Goal: Task Accomplishment & Management: Use online tool/utility

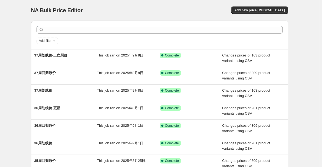
click at [12, 82] on div "NA Bulk Price Editor. This page is ready NA Bulk Price Editor Add new price [ME…" at bounding box center [159, 139] width 319 height 278
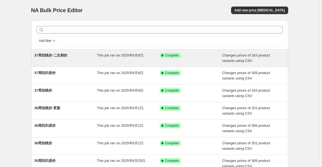
click at [58, 59] on div "37周划线价-二次刷价" at bounding box center [65, 58] width 63 height 11
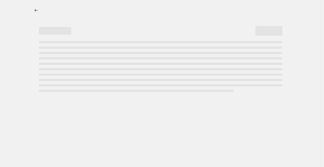
click at [21, 61] on div at bounding box center [160, 83] width 321 height 167
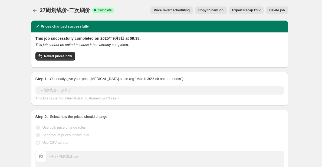
click at [214, 9] on span "Copy to new job" at bounding box center [210, 10] width 25 height 4
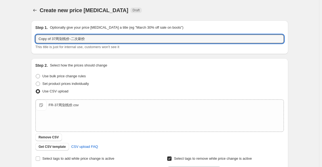
drag, startPoint x: 53, startPoint y: 39, endPoint x: 29, endPoint y: 40, distance: 23.5
click at [29, 40] on div "Step 1. Optionally give your price [MEDICAL_DATA] a title (eg "March 30% off sa…" at bounding box center [157, 132] width 261 height 232
click at [64, 39] on input "37周划线价-二次刷价" at bounding box center [159, 39] width 248 height 9
type input "37周划线价-三次刷价"
click at [22, 108] on div "Create new price [MEDICAL_DATA]. This page is ready Create new price [MEDICAL_D…" at bounding box center [159, 140] width 319 height 281
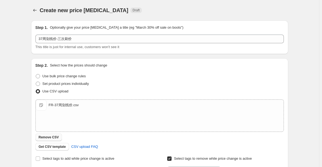
click at [59, 138] on button "Remove CSV" at bounding box center [48, 138] width 27 height 8
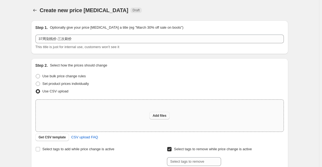
click at [168, 116] on button "Add files" at bounding box center [159, 116] width 20 height 8
type input "C:\fakepath\FR-37周划线价.csv"
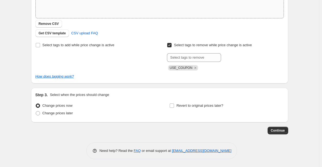
scroll to position [114, 0]
click at [278, 128] on span "Continue" at bounding box center [278, 130] width 14 height 4
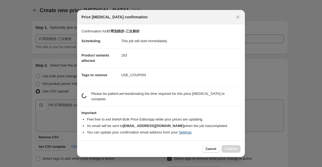
scroll to position [0, 0]
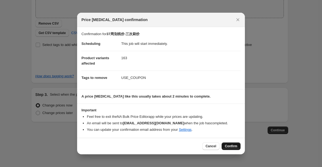
click at [230, 145] on span "Confirm" at bounding box center [231, 146] width 12 height 4
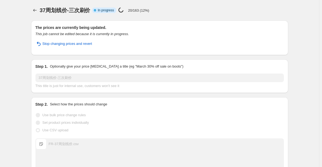
click at [209, 9] on div "37周划线价-三次刷价 Info Partially complete In progress Price [MEDICAL_DATA] in progres…" at bounding box center [164, 10] width 248 height 8
drag, startPoint x: 142, startPoint y: 10, endPoint x: 149, endPoint y: 11, distance: 6.8
click at [149, 11] on p "30/163 (18%)" at bounding box center [138, 10] width 21 height 4
click at [165, 7] on div "37周划线价-三次刷价 Info Partially complete In progress Price [MEDICAL_DATA] in progres…" at bounding box center [164, 10] width 248 height 8
drag, startPoint x: 160, startPoint y: 10, endPoint x: 130, endPoint y: 12, distance: 30.9
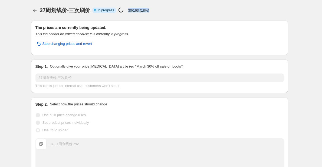
click at [130, 12] on div "37周划线价-三次刷价 Info Partially complete In progress Price [MEDICAL_DATA] in progres…" at bounding box center [164, 10] width 248 height 8
click at [150, 5] on div "37周划线价-三次刷价. This page is ready 37周划线价-三次刷价 Info Partially complete In progress…" at bounding box center [159, 10] width 257 height 21
drag, startPoint x: 153, startPoint y: 12, endPoint x: 128, endPoint y: 14, distance: 25.0
click at [128, 14] on div "37周划线价-三次刷价. This page is ready 37周划线价-三次刷价 Info Partially complete In progress…" at bounding box center [159, 10] width 257 height 21
drag, startPoint x: 130, startPoint y: 14, endPoint x: 149, endPoint y: 14, distance: 19.5
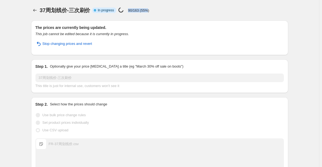
click at [149, 14] on div "37周划线价-三次刷价. This page is ready 37周划线价-三次刷价 Info Partially complete In progress…" at bounding box center [159, 10] width 257 height 21
click at [149, 14] on div "37周划线价-三次刷价 Info Partially complete In progress Price [MEDICAL_DATA] in progres…" at bounding box center [164, 10] width 248 height 8
drag, startPoint x: 151, startPoint y: 15, endPoint x: 130, endPoint y: 14, distance: 21.6
click at [130, 14] on div "37周划线价-三次刷价. This page is ready 37周划线价-三次刷价 Info Partially complete In progress…" at bounding box center [159, 10] width 257 height 21
click at [32, 68] on div "The prices are currently being updated. This job cannot be edited because it is…" at bounding box center [157, 145] width 261 height 259
